Goal: Task Accomplishment & Management: Use online tool/utility

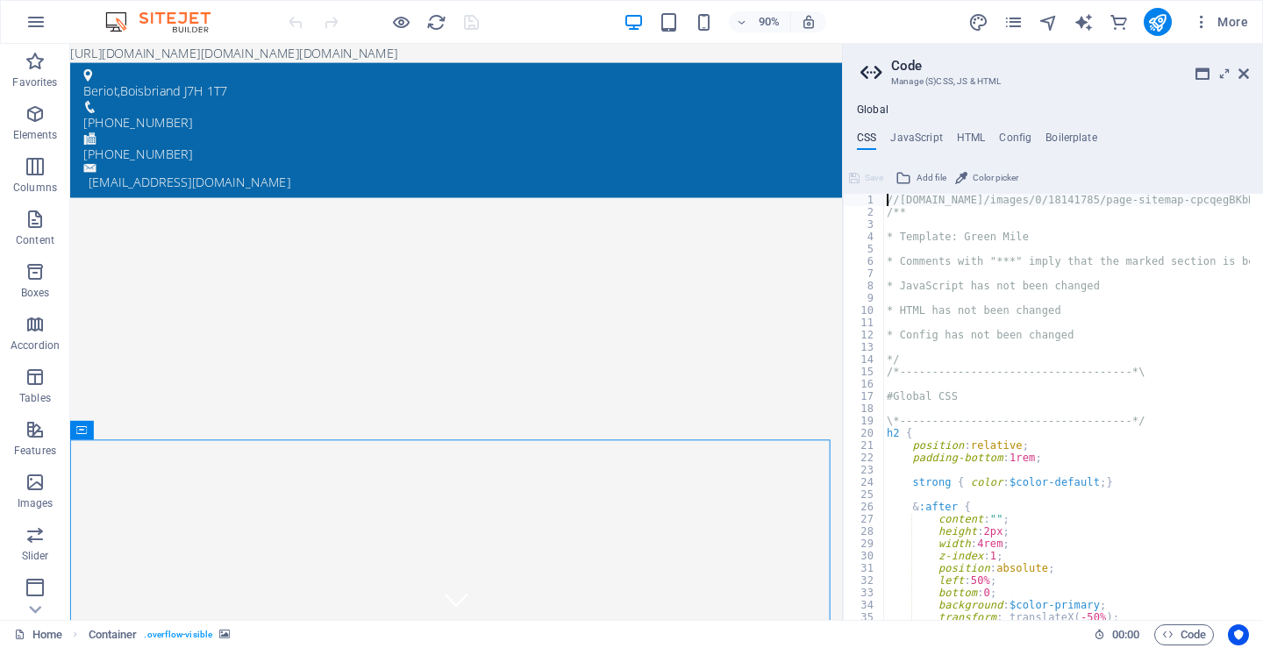
click at [0, 0] on span "Add file" at bounding box center [0, 0] width 0 height 0
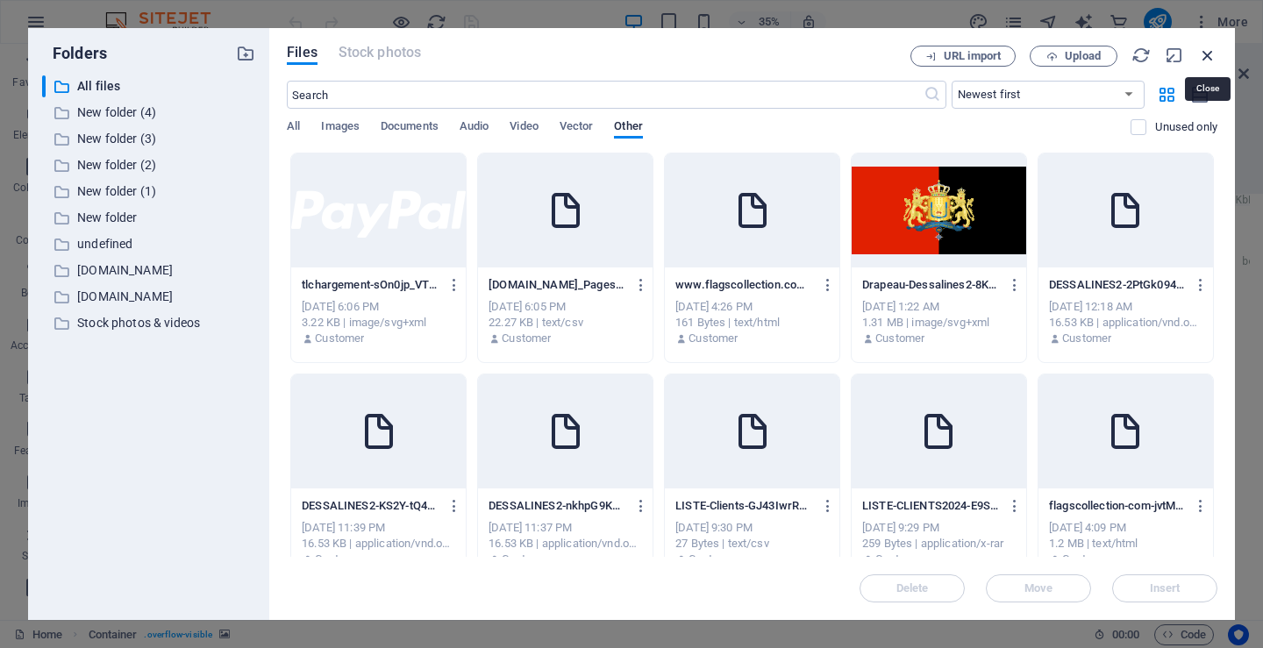
click at [1206, 47] on icon "button" at bounding box center [1207, 55] width 19 height 19
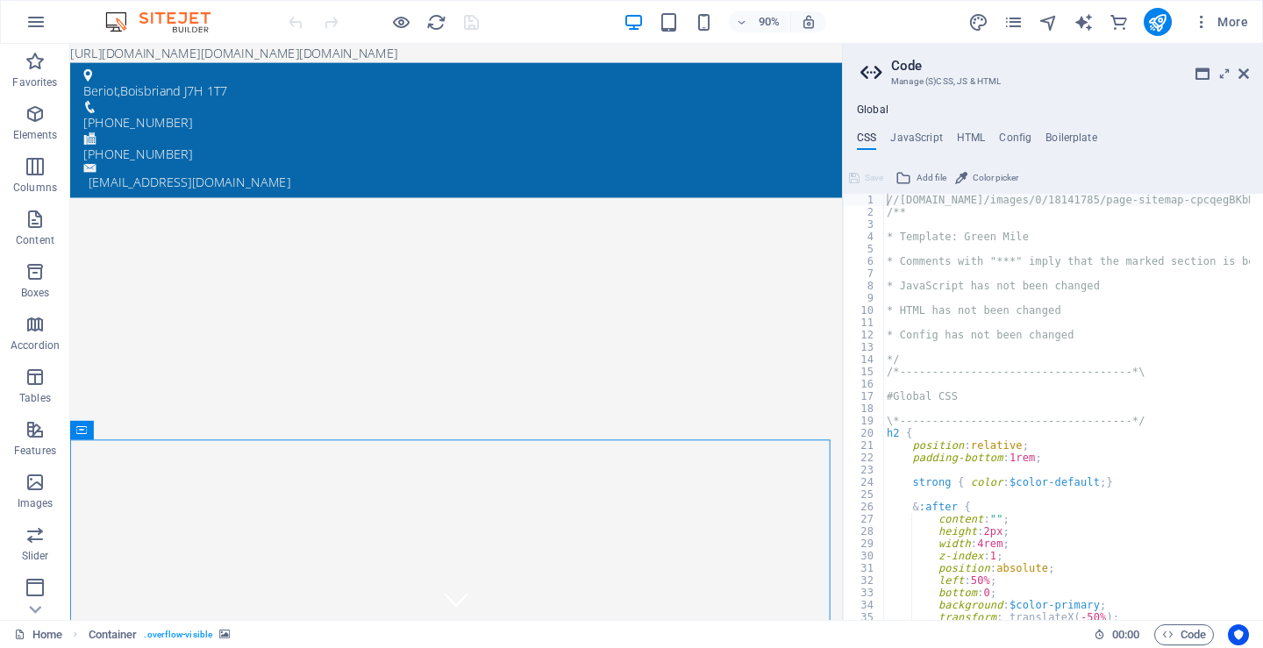
type textarea "); }"
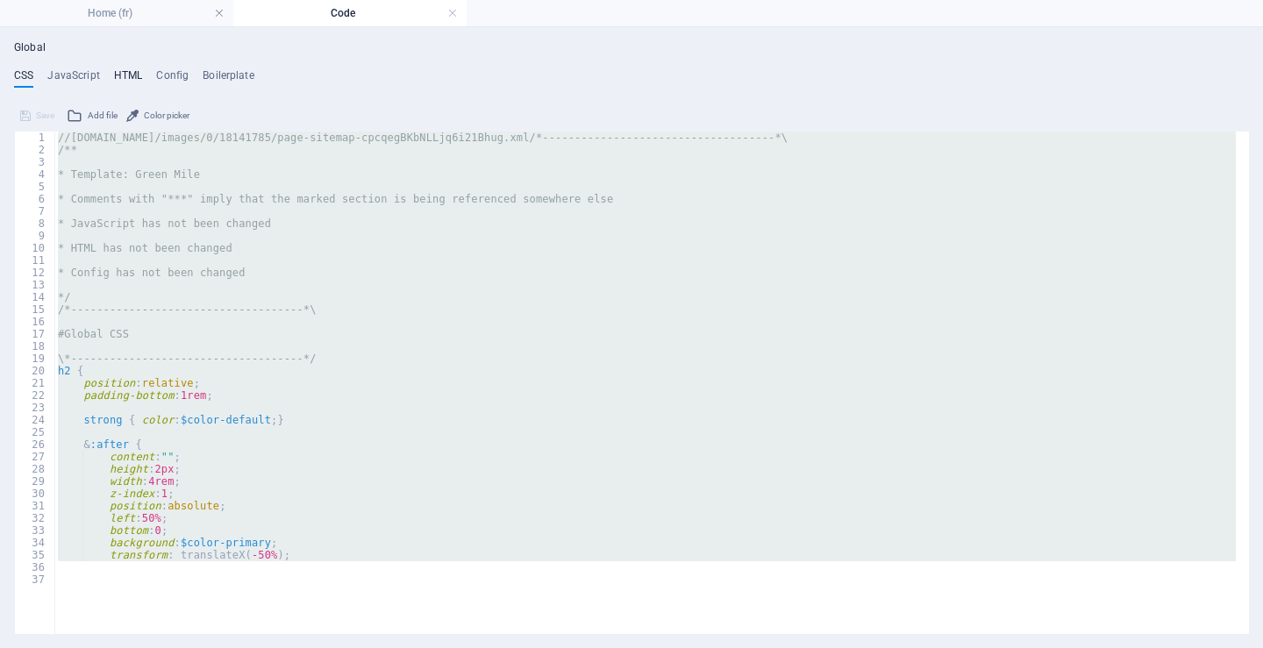
click at [124, 71] on h4 "HTML" at bounding box center [128, 78] width 29 height 19
type textarea "https://cdn1.site-media.eu/images/0/18895303/www.flagscollection.com_PagesByIss…"
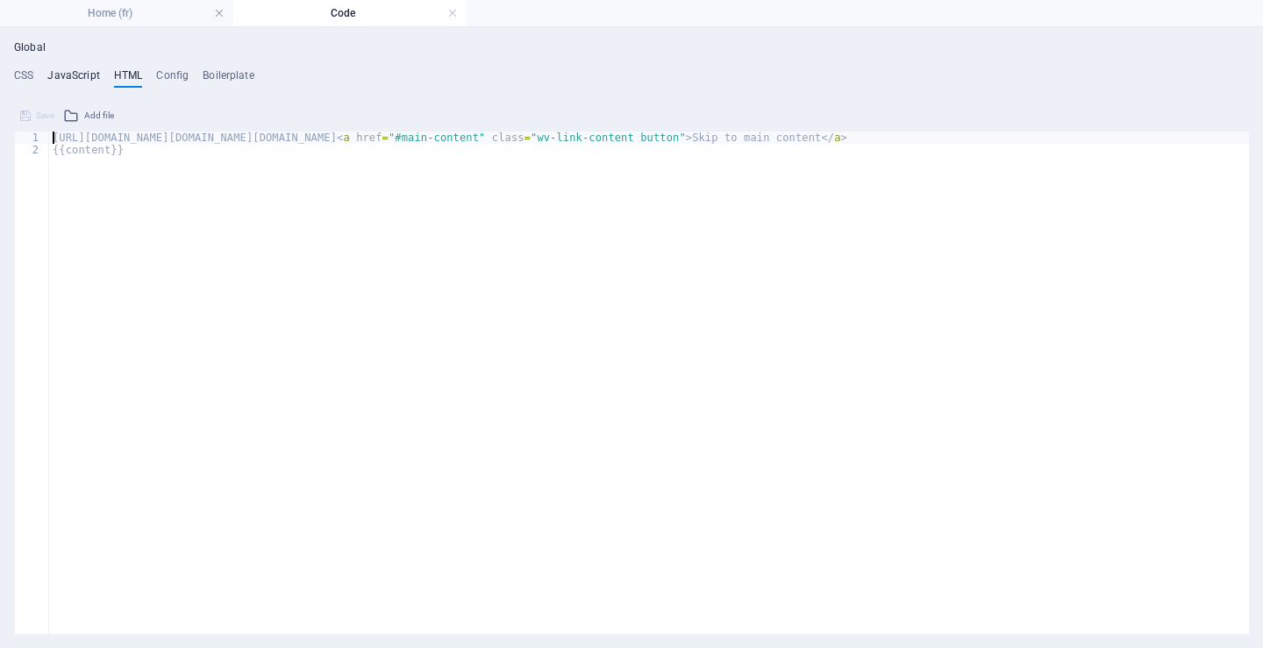
click at [74, 75] on h4 "JavaScript" at bounding box center [73, 78] width 52 height 19
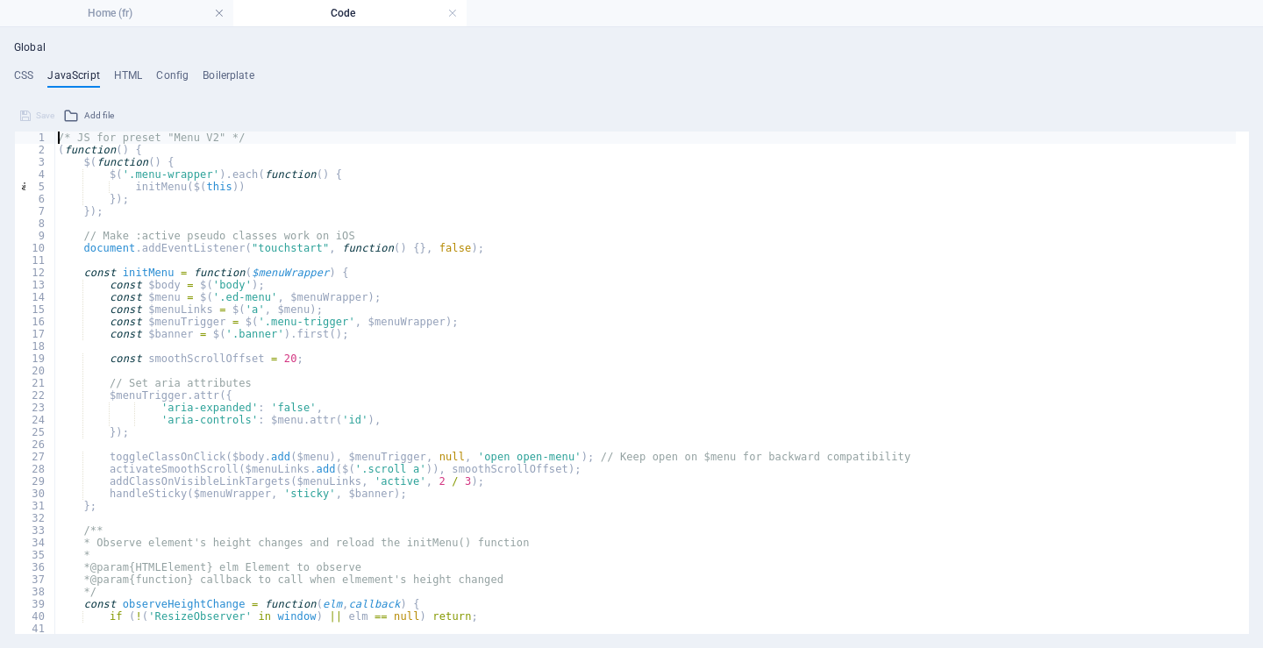
type textarea "});"
click at [174, 75] on h4 "Config" at bounding box center [172, 78] width 32 height 19
type textarea "$color-background: #F5F5F5;"
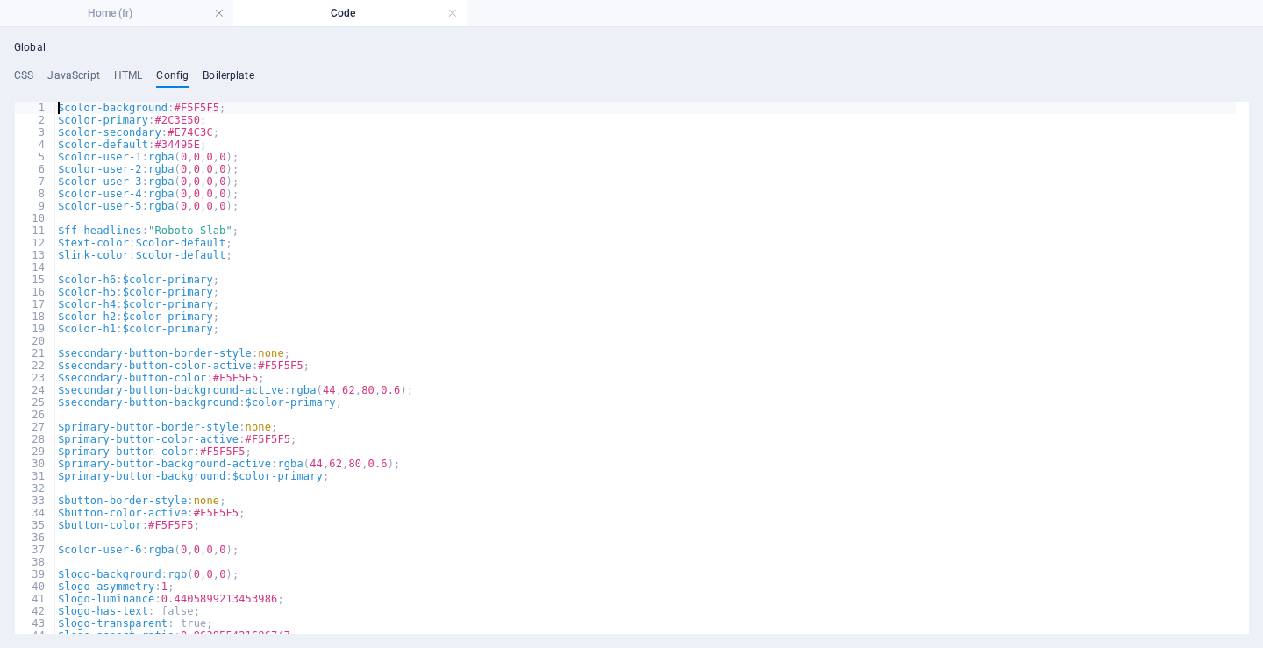
click at [226, 73] on h4 "Boilerplate" at bounding box center [229, 78] width 52 height 19
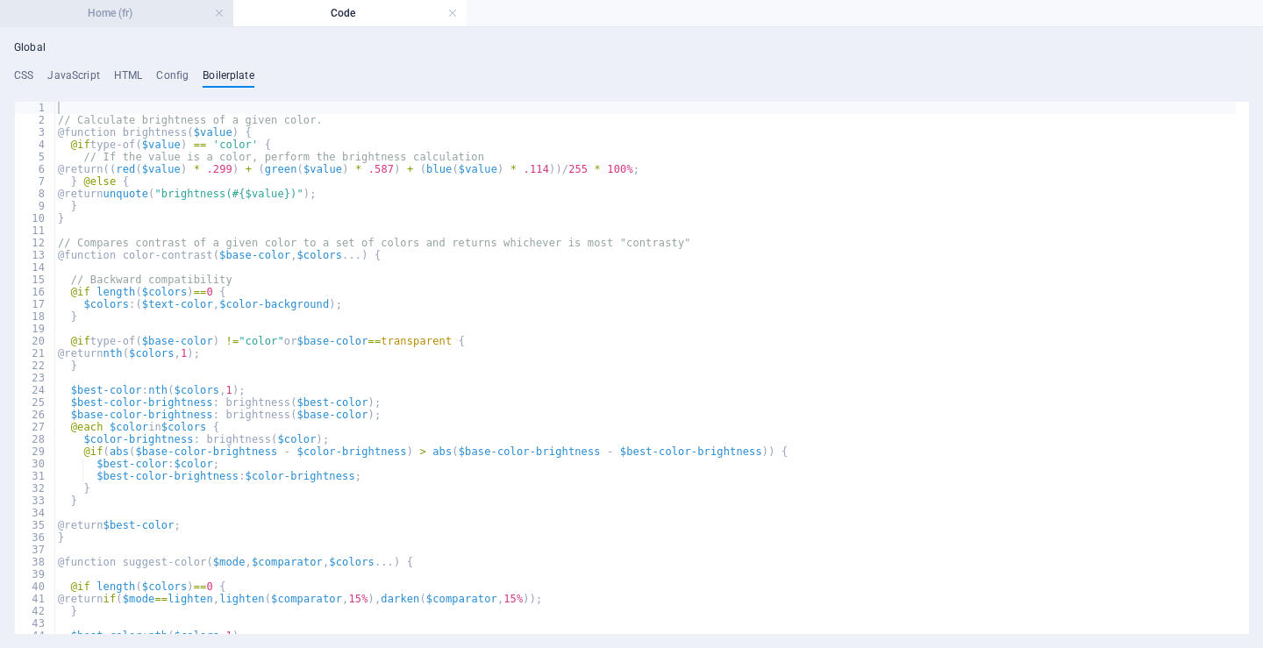
click at [110, 11] on h4 "Home (fr)" at bounding box center [116, 13] width 233 height 19
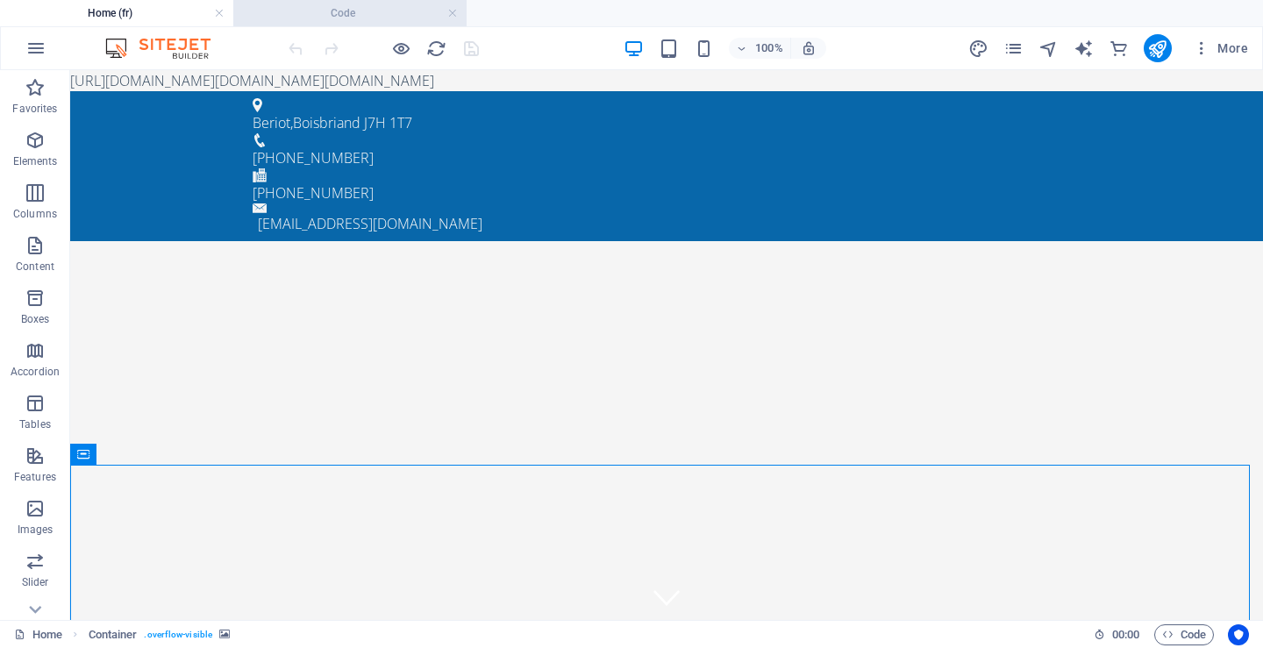
click at [344, 11] on h4 "Code" at bounding box center [349, 13] width 233 height 19
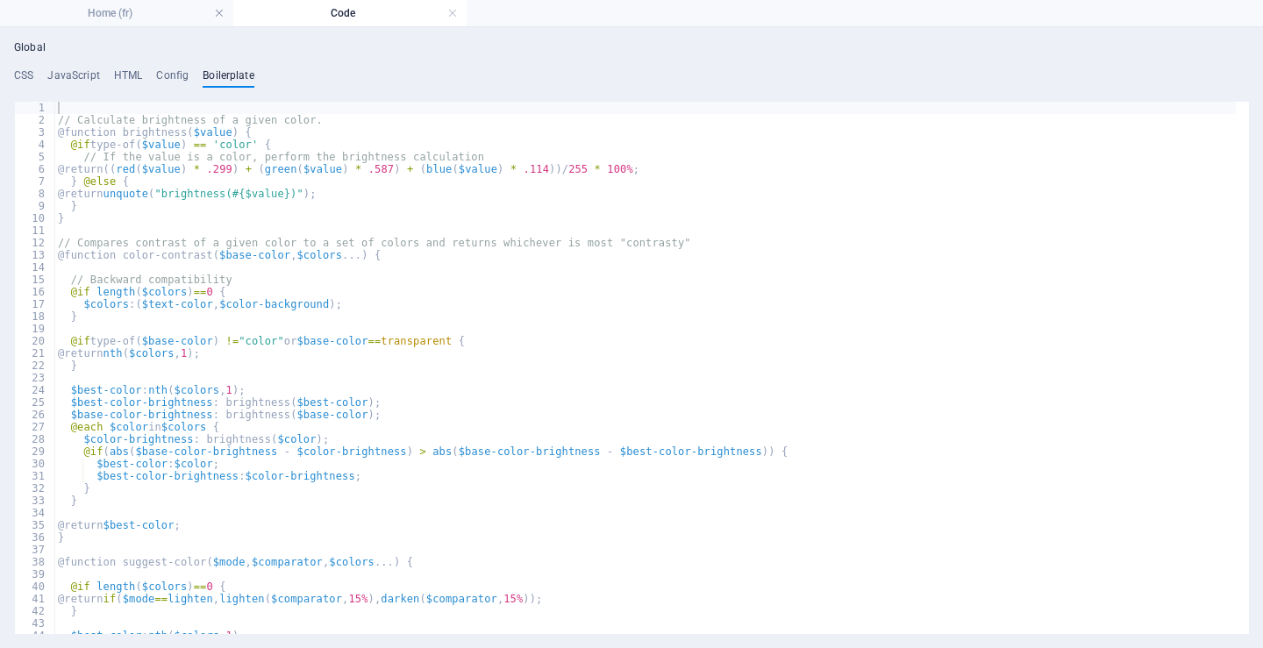
type textarea "} @else {"
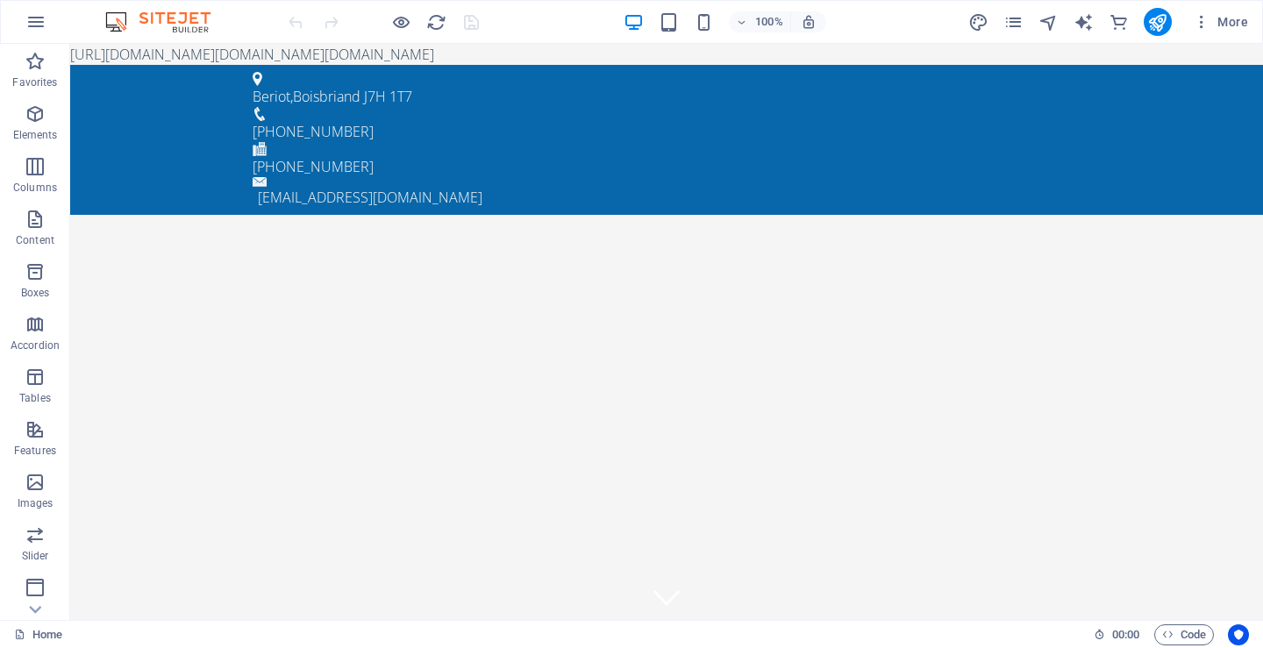
drag, startPoint x: 574, startPoint y: 66, endPoint x: 1064, endPoint y: 57, distance: 489.4
